Goal: Check status: Check status

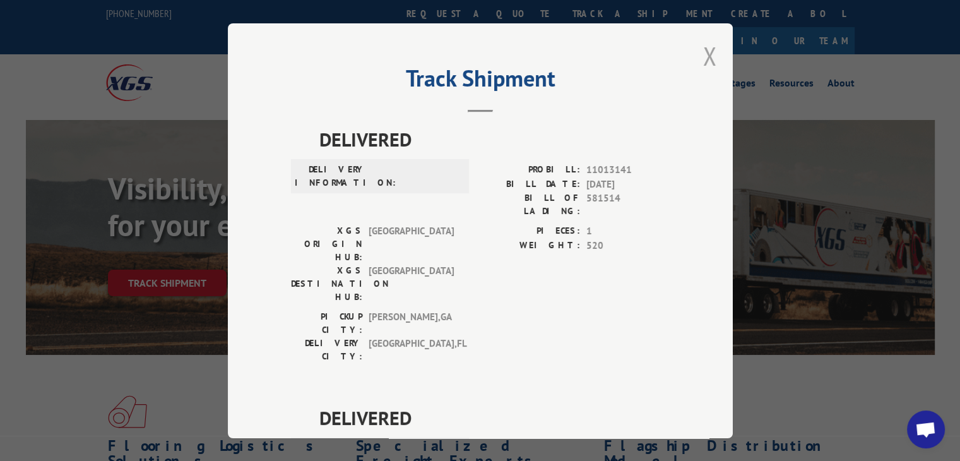
click at [703, 58] on button "Close modal" at bounding box center [710, 55] width 14 height 33
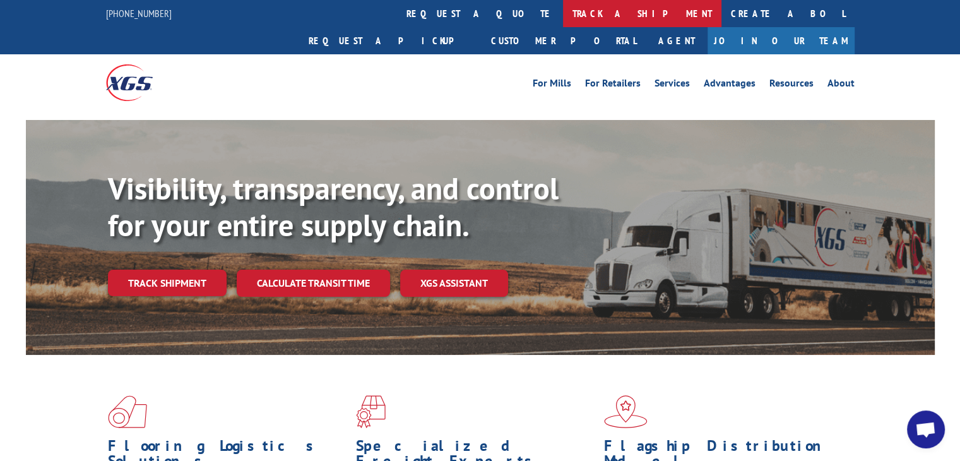
click at [563, 13] on link "track a shipment" at bounding box center [642, 13] width 158 height 27
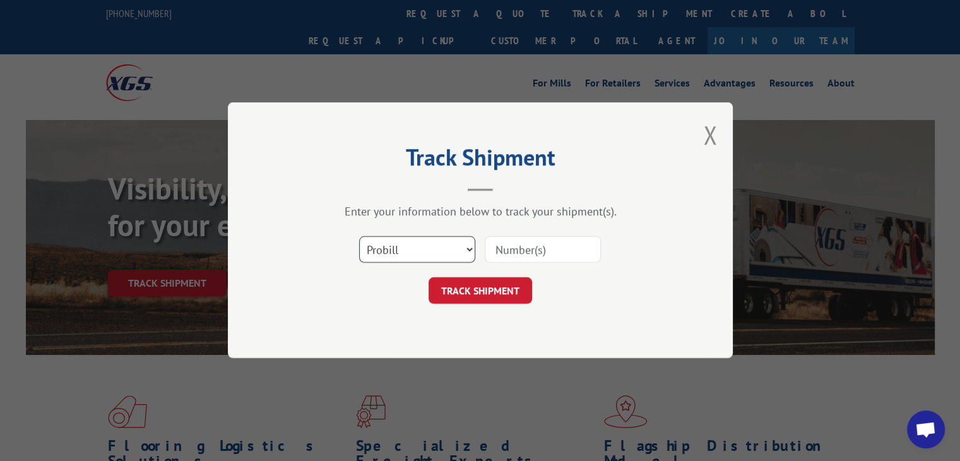
click at [430, 254] on select "Select category... Probill BOL PO" at bounding box center [417, 250] width 116 height 27
drag, startPoint x: 407, startPoint y: 249, endPoint x: 405, endPoint y: 291, distance: 41.7
click at [407, 249] on select "Select category... Probill BOL PO" at bounding box center [417, 250] width 116 height 27
click at [394, 249] on select "Select category... Probill BOL PO" at bounding box center [417, 250] width 116 height 27
click at [417, 258] on select "Select category... Probill BOL PO" at bounding box center [417, 250] width 116 height 27
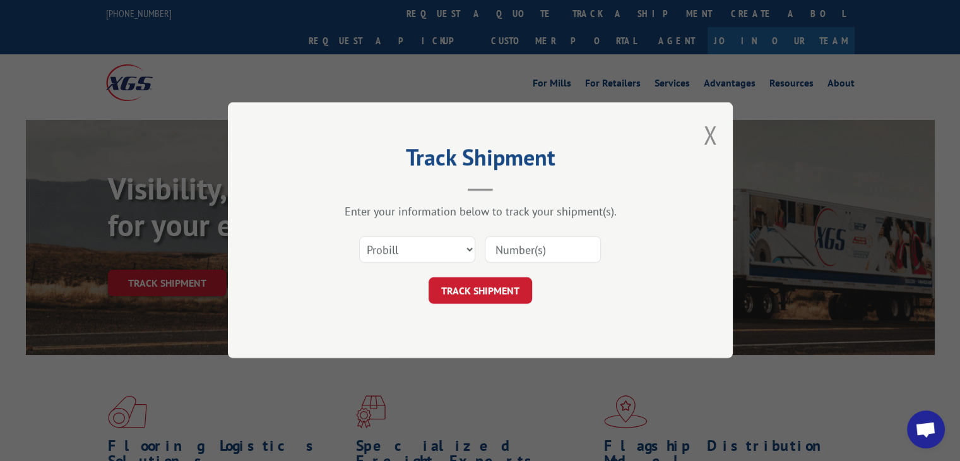
click at [423, 328] on div "Track Shipment Enter your information below to track your shipment(s). Select c…" at bounding box center [480, 230] width 505 height 256
click at [419, 258] on select "Select category... Probill BOL PO" at bounding box center [417, 250] width 116 height 27
select select "po"
click at [359, 237] on select "Select category... Probill BOL PO" at bounding box center [417, 250] width 116 height 27
click at [535, 254] on input at bounding box center [543, 250] width 116 height 27
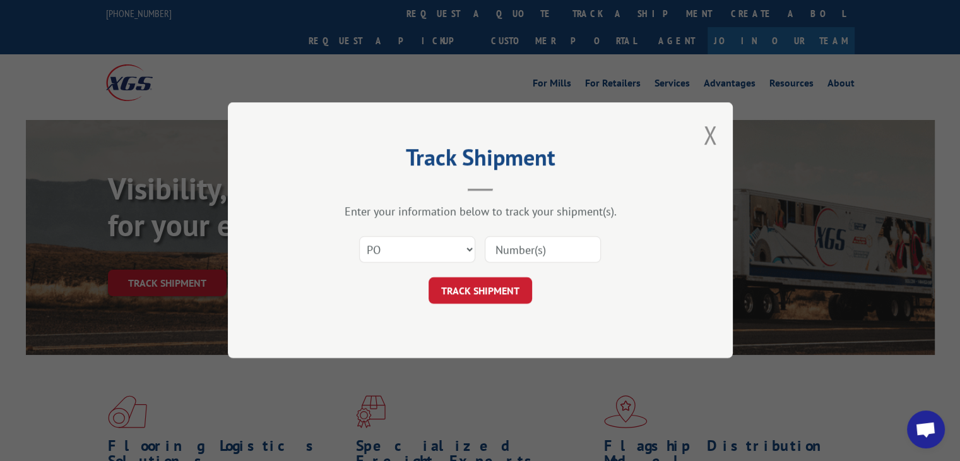
paste input "63501062"
type input "63501062"
click at [502, 291] on button "TRACK SHIPMENT" at bounding box center [481, 291] width 104 height 27
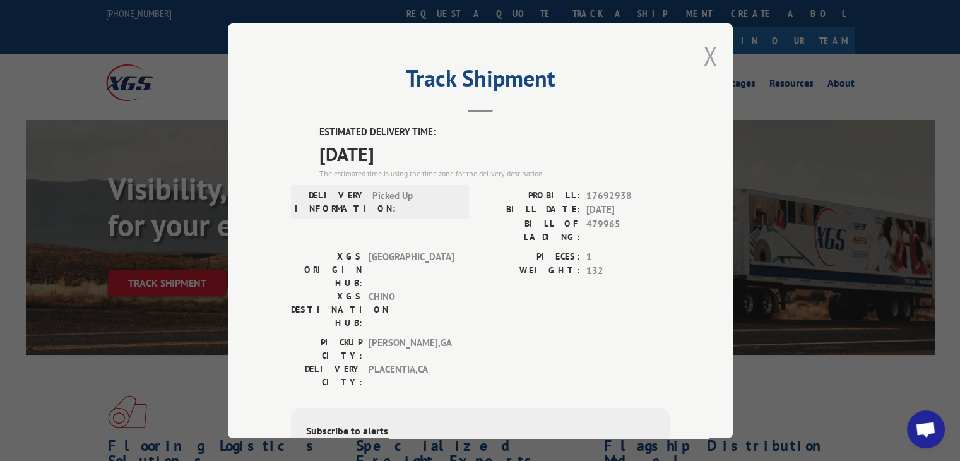
click at [704, 58] on button "Close modal" at bounding box center [710, 55] width 14 height 33
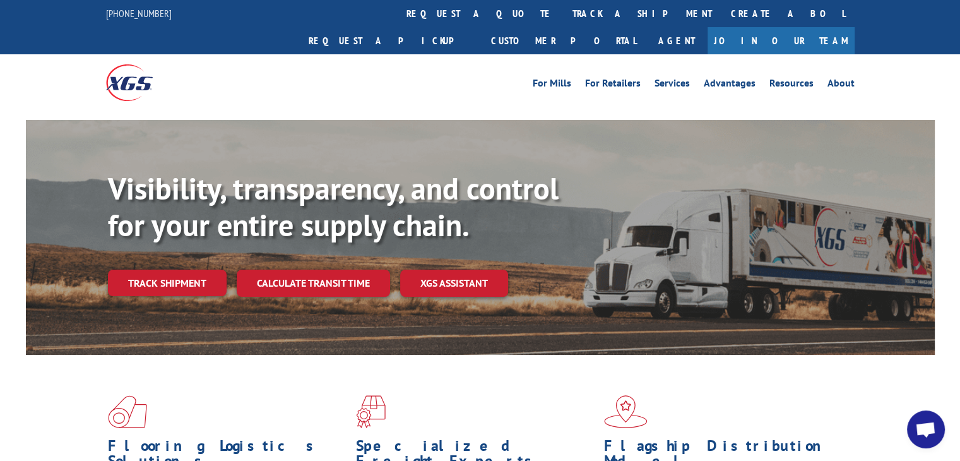
drag, startPoint x: 447, startPoint y: 13, endPoint x: 441, endPoint y: 27, distance: 14.4
click at [563, 13] on link "track a shipment" at bounding box center [642, 13] width 158 height 27
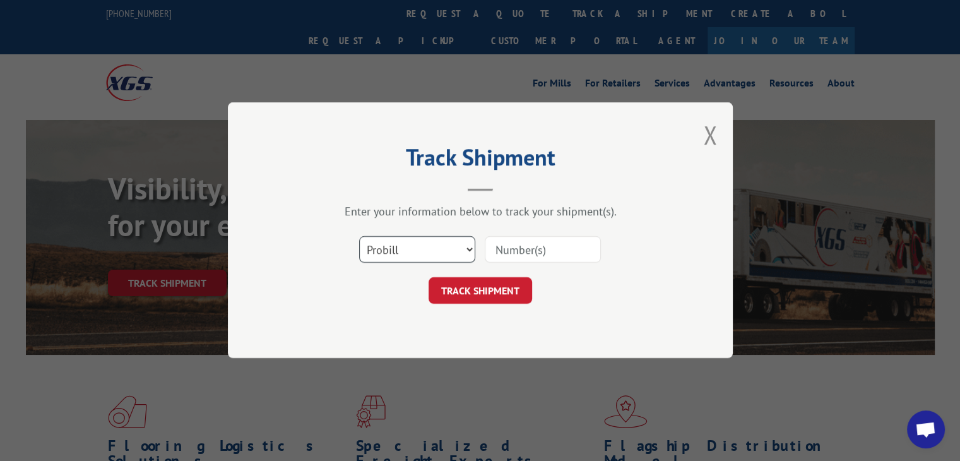
click at [395, 249] on select "Select category... Probill BOL PO" at bounding box center [417, 250] width 116 height 27
select select "po"
click at [359, 237] on select "Select category... Probill BOL PO" at bounding box center [417, 250] width 116 height 27
click at [523, 247] on input at bounding box center [543, 250] width 116 height 27
paste input "76544278"
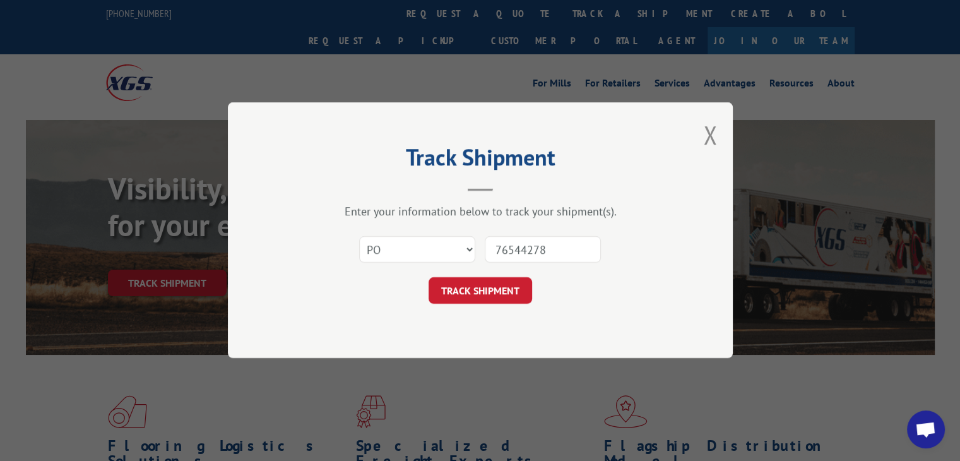
type input "76544278"
click at [480, 293] on button "TRACK SHIPMENT" at bounding box center [481, 291] width 104 height 27
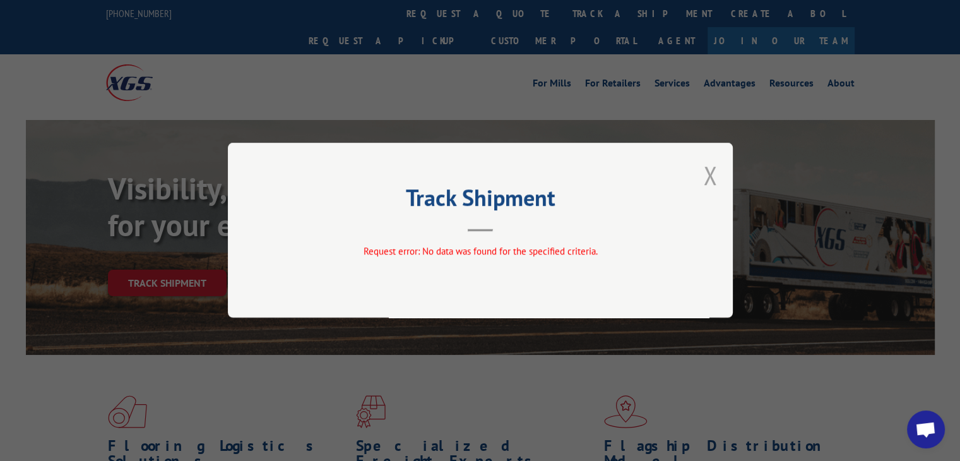
click at [711, 179] on button "Close modal" at bounding box center [710, 174] width 14 height 33
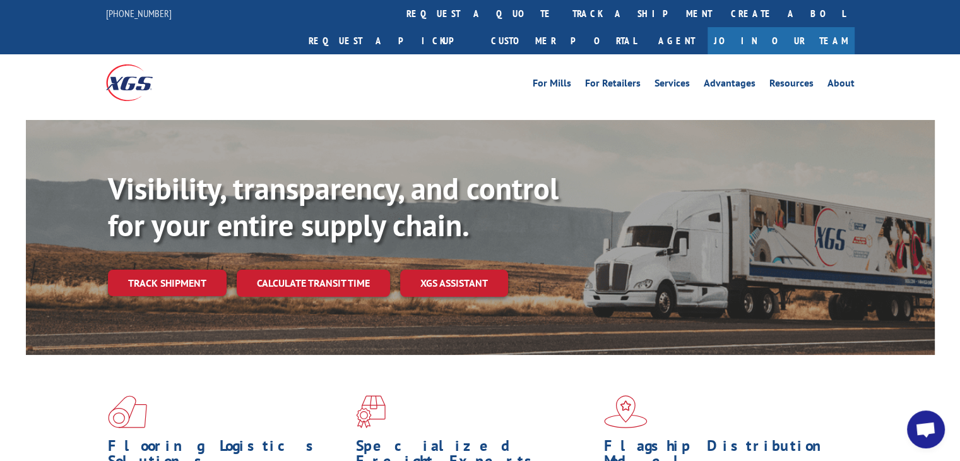
click at [563, 11] on link "track a shipment" at bounding box center [642, 13] width 158 height 27
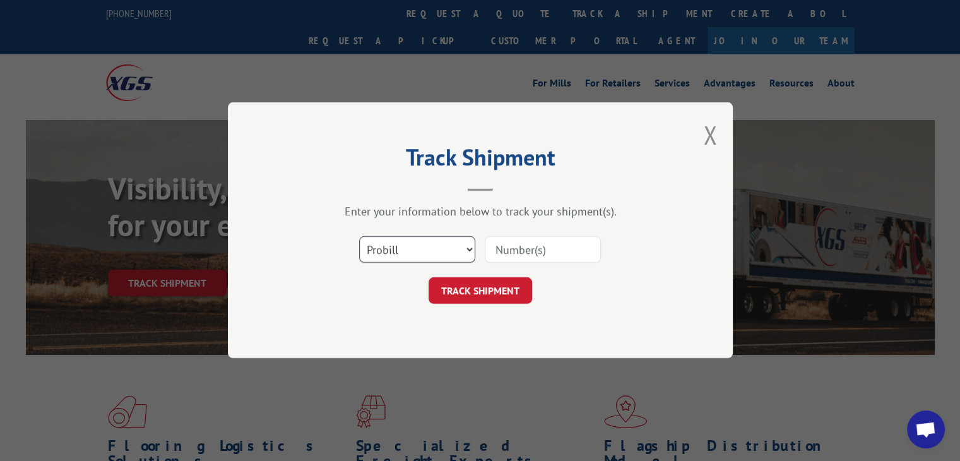
drag, startPoint x: 407, startPoint y: 239, endPoint x: 406, endPoint y: 249, distance: 9.5
click at [407, 239] on select "Select category... Probill BOL PO" at bounding box center [417, 250] width 116 height 27
select select "po"
click at [359, 237] on select "Select category... Probill BOL PO" at bounding box center [417, 250] width 116 height 27
click at [528, 251] on input at bounding box center [543, 250] width 116 height 27
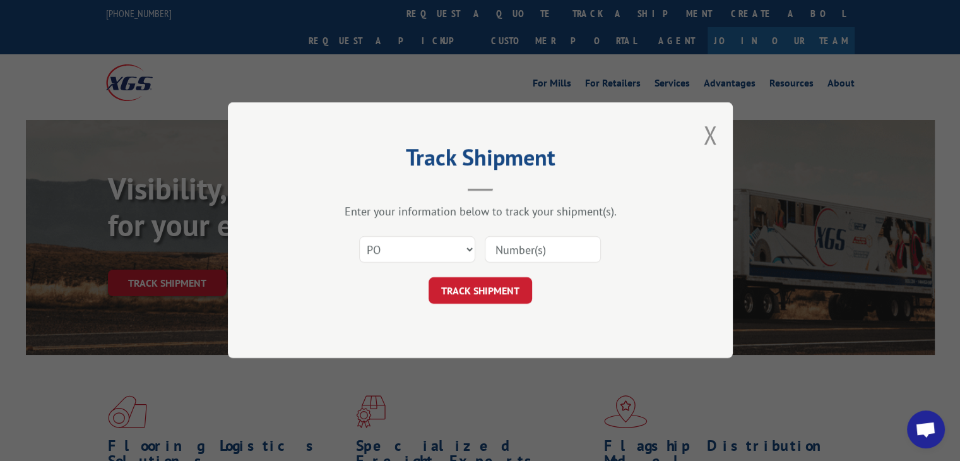
paste input "76544278"
type input "76544278"
click at [494, 286] on button "TRACK SHIPMENT" at bounding box center [481, 291] width 104 height 27
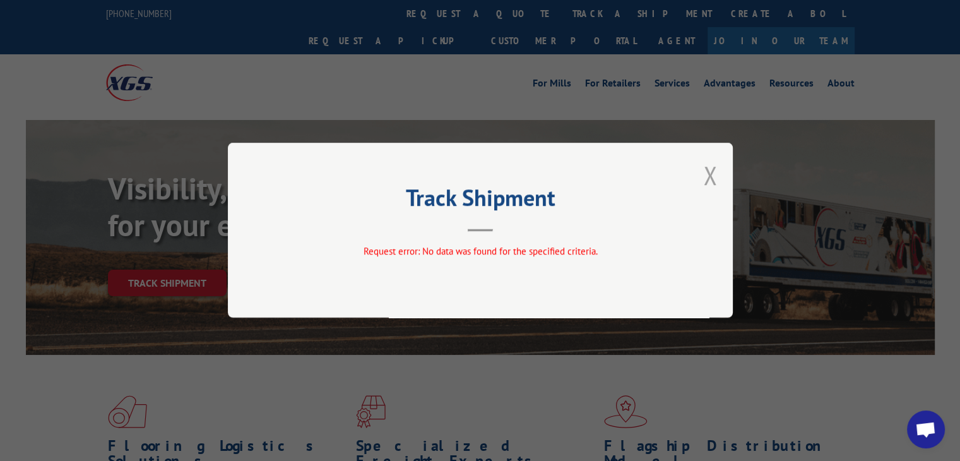
click at [705, 177] on button "Close modal" at bounding box center [710, 174] width 14 height 33
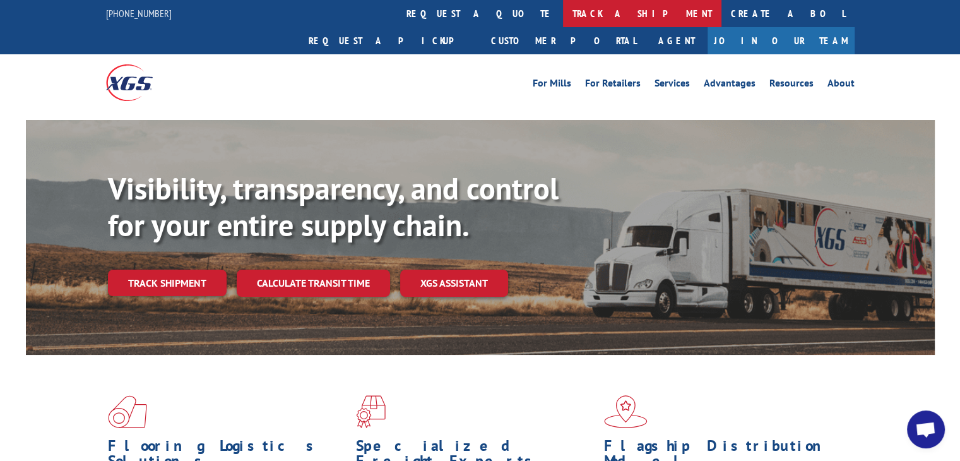
click at [563, 18] on link "track a shipment" at bounding box center [642, 13] width 158 height 27
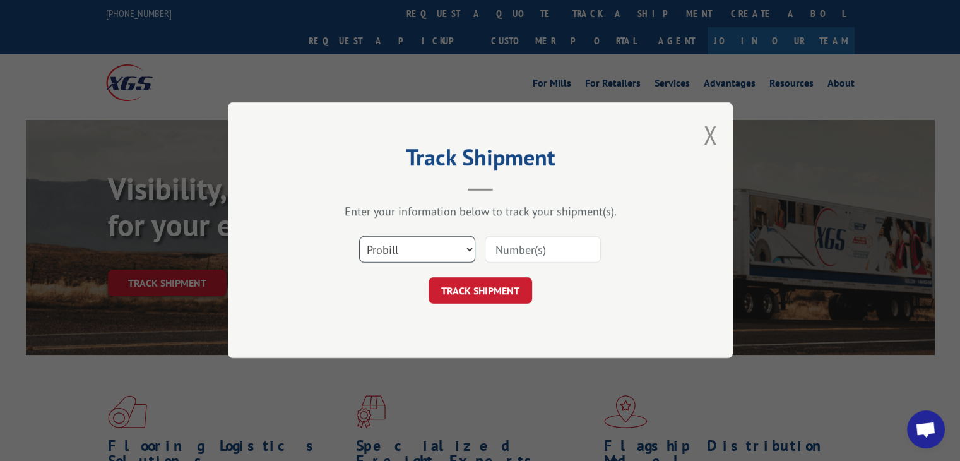
drag, startPoint x: 414, startPoint y: 251, endPoint x: 412, endPoint y: 261, distance: 10.3
click at [414, 251] on select "Select category... Probill BOL PO" at bounding box center [417, 250] width 116 height 27
select select "po"
click at [359, 237] on select "Select category... Probill BOL PO" at bounding box center [417, 250] width 116 height 27
click at [558, 253] on input at bounding box center [543, 250] width 116 height 27
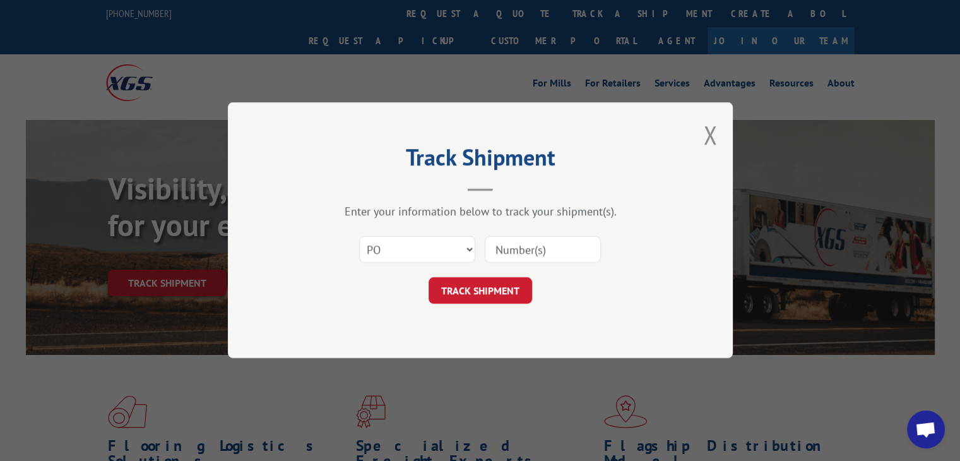
paste input "76544278"
click at [495, 250] on input "76544278" at bounding box center [543, 250] width 116 height 27
click at [598, 244] on input "76544278" at bounding box center [543, 250] width 116 height 27
type input "76544278"
click at [475, 285] on button "TRACK SHIPMENT" at bounding box center [481, 291] width 104 height 27
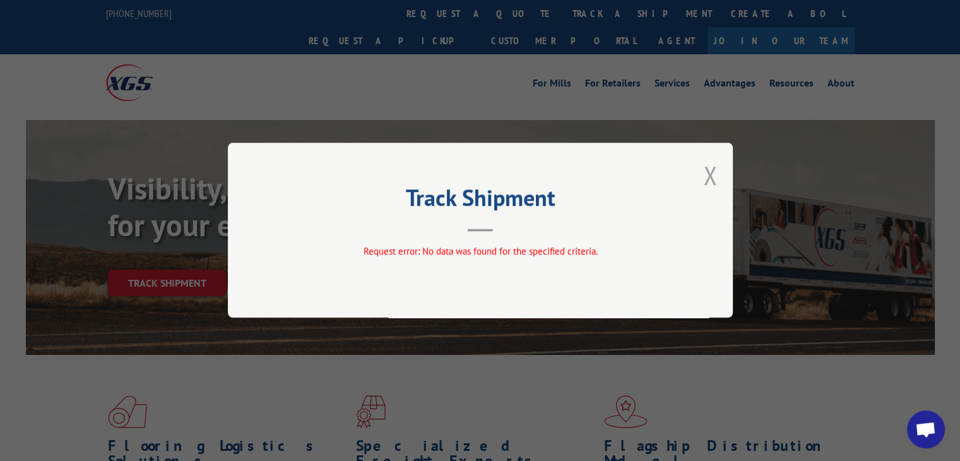
click at [710, 175] on button "Close modal" at bounding box center [710, 174] width 14 height 33
